Goal: Navigation & Orientation: Understand site structure

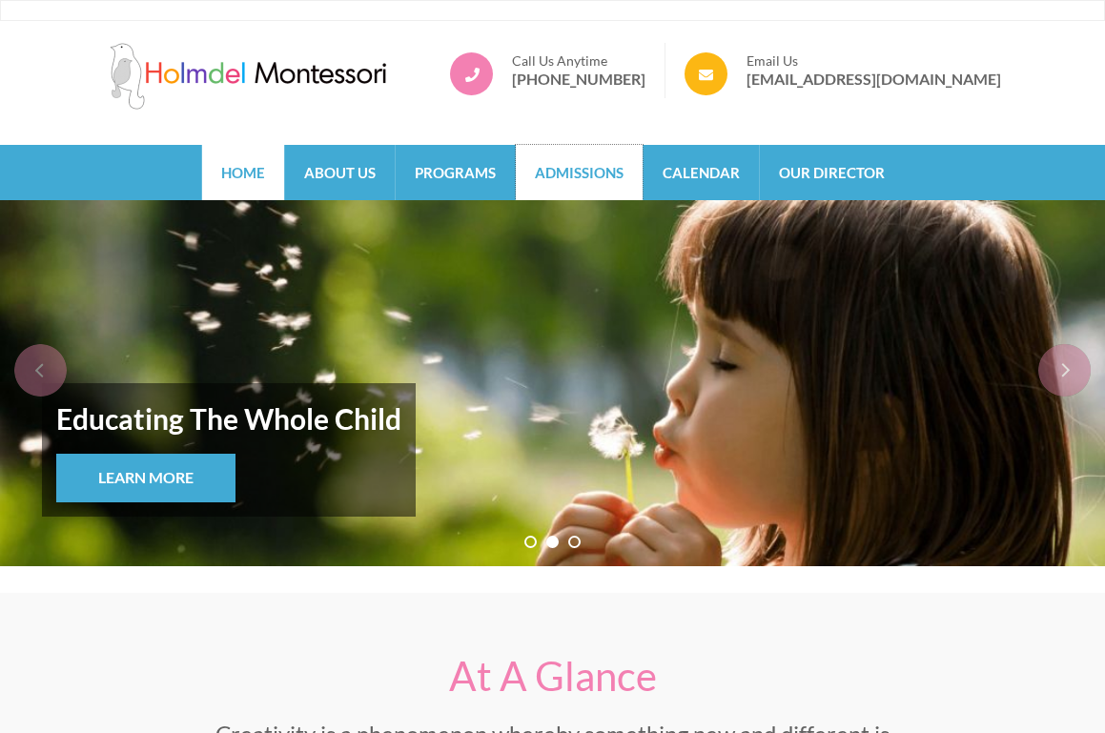
click at [535, 185] on link "Admissions" at bounding box center [579, 172] width 127 height 55
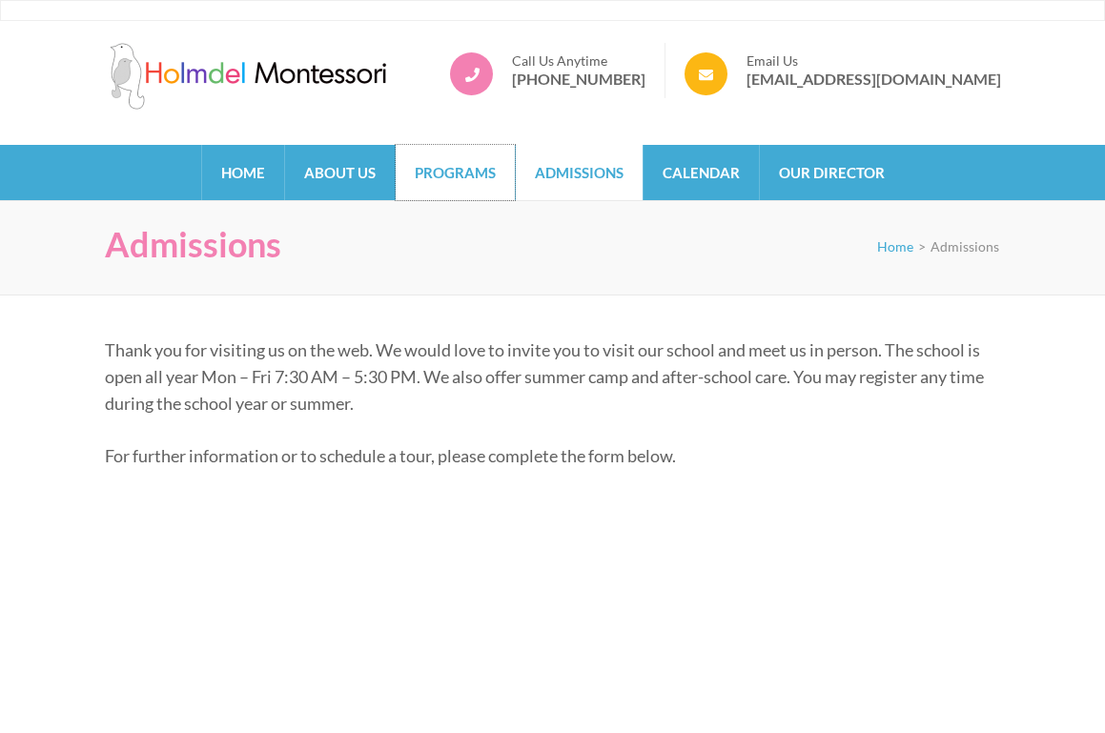
click at [438, 185] on link "Programs" at bounding box center [455, 172] width 119 height 55
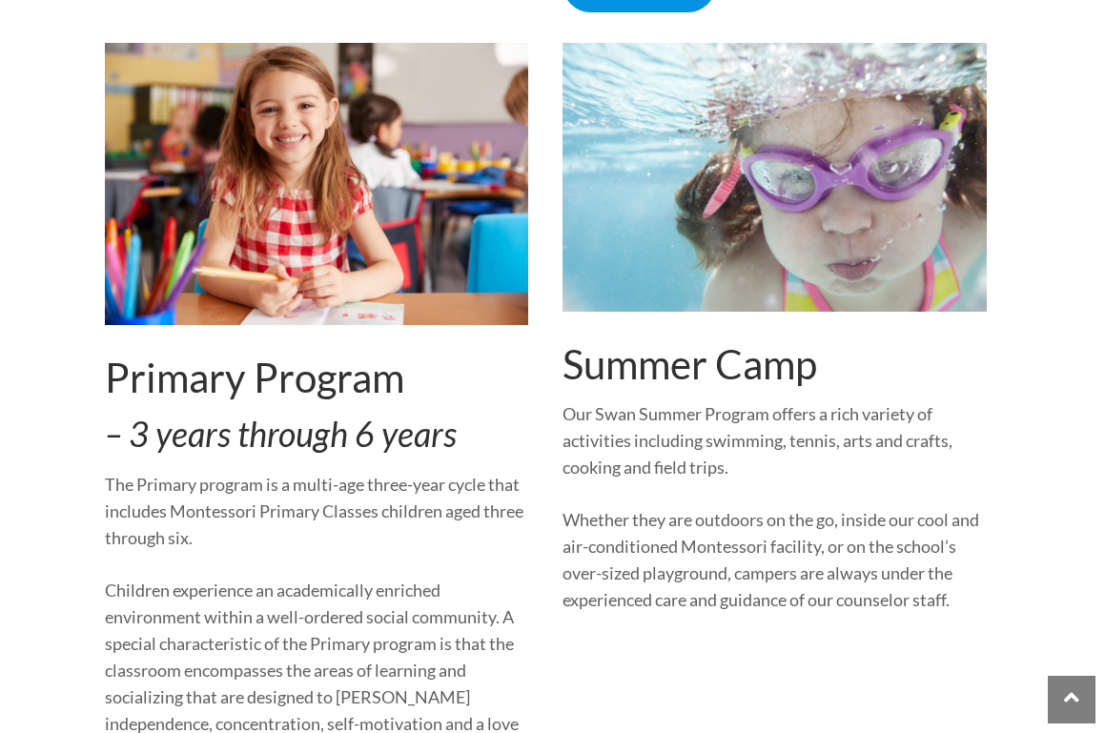
scroll to position [1364, 0]
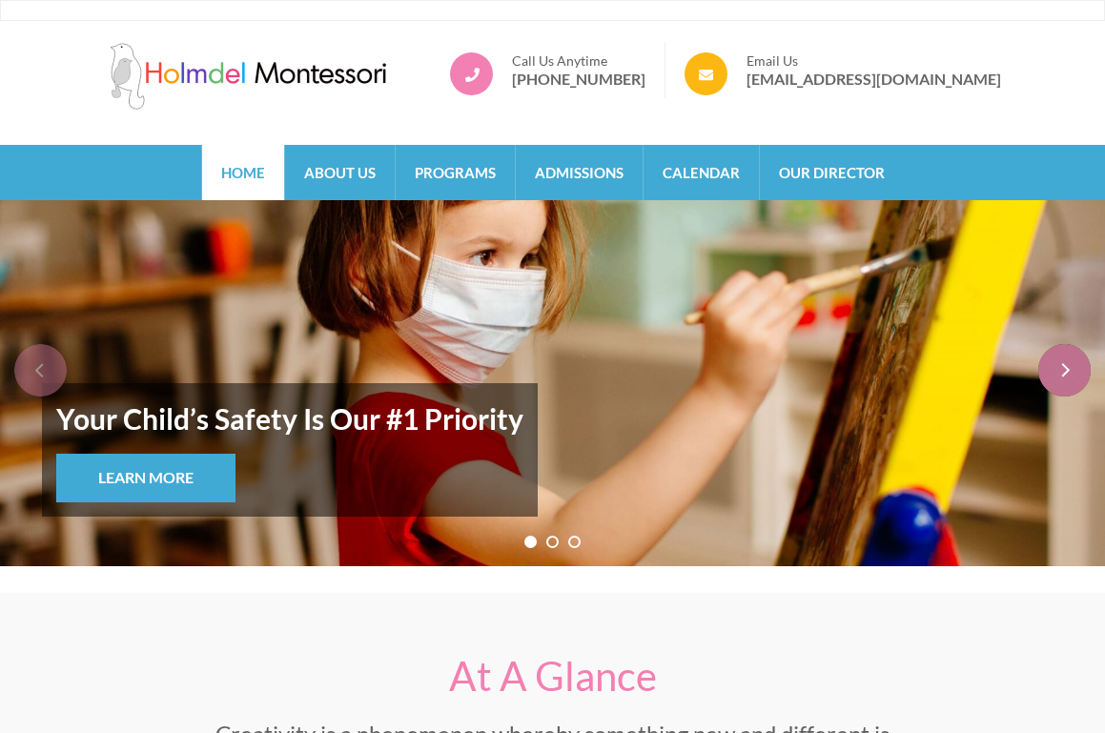
scroll to position [19, 0]
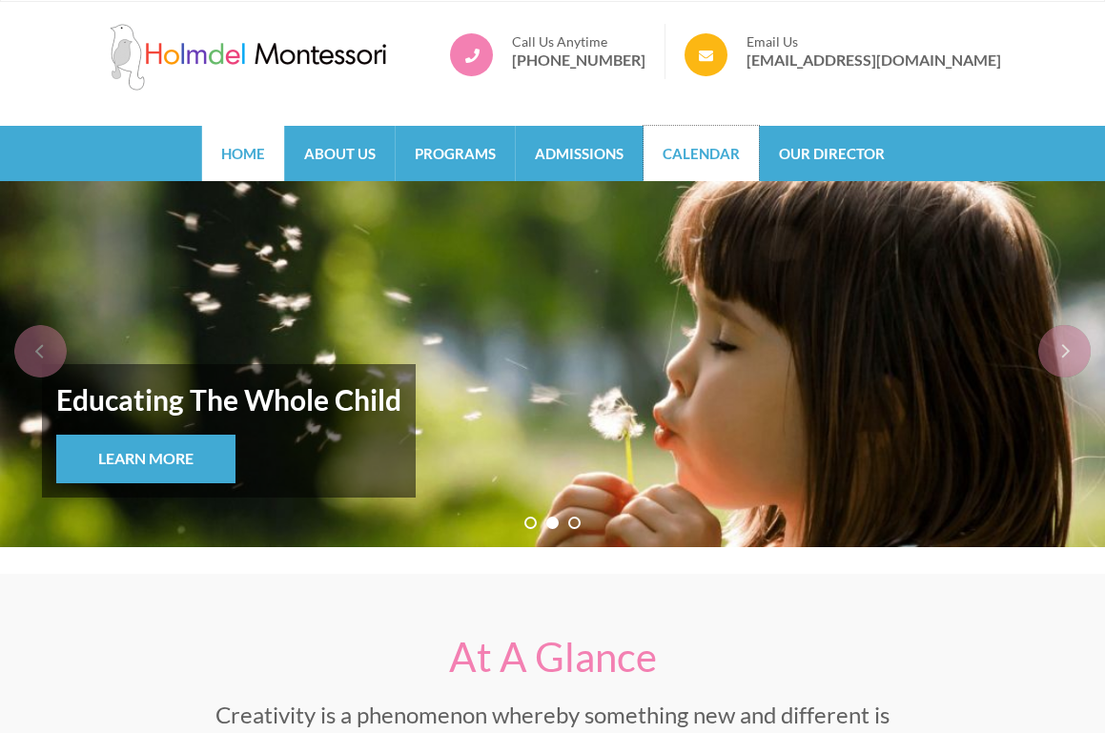
click at [726, 167] on link "Calendar" at bounding box center [700, 153] width 115 height 55
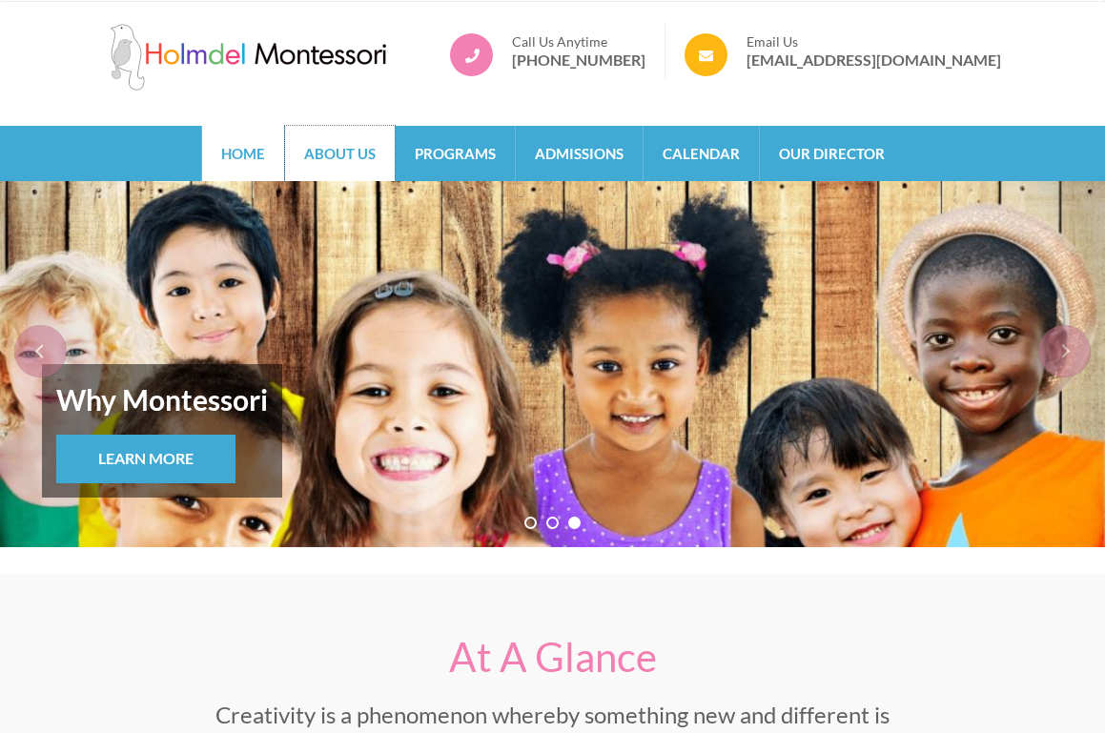
click at [344, 156] on link "About Us" at bounding box center [340, 153] width 110 height 55
